Goal: Navigation & Orientation: Find specific page/section

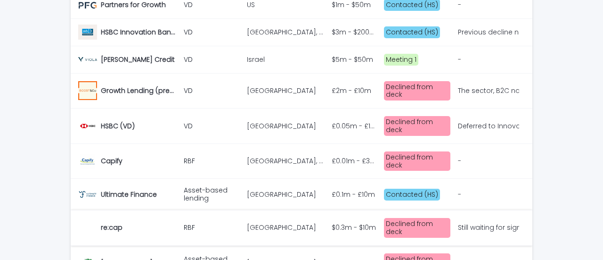
scroll to position [556, 0]
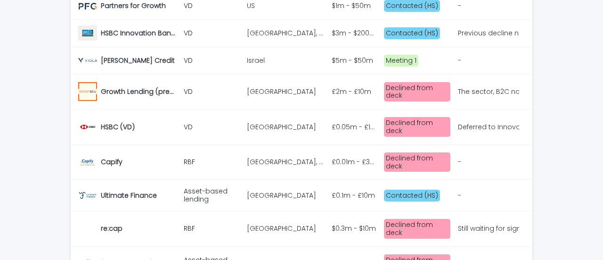
click at [473, 88] on div "The sector, B2C nature and ongoing loss-making position make it too much of a s…" at bounding box center [487, 92] width 59 height 8
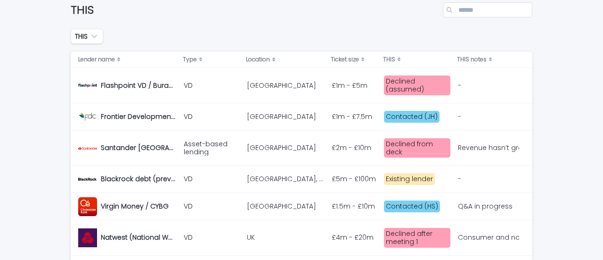
scroll to position [141, 0]
click at [468, 144] on div "Revenue hasn’t grown despite the increase in spend on promo’s and marketing, th…" at bounding box center [487, 147] width 59 height 8
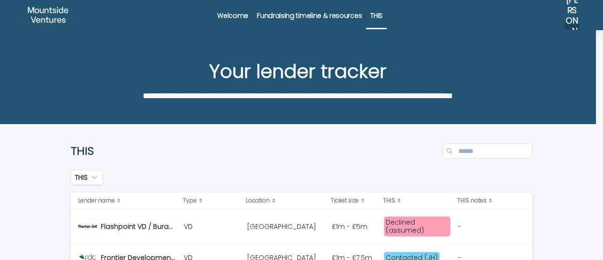
click at [229, 18] on p "Welcome" at bounding box center [232, 10] width 31 height 20
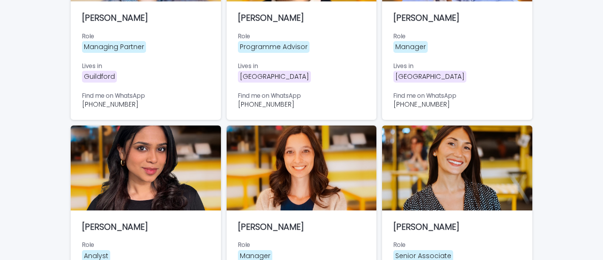
scroll to position [674, 0]
